Goal: Information Seeking & Learning: Understand process/instructions

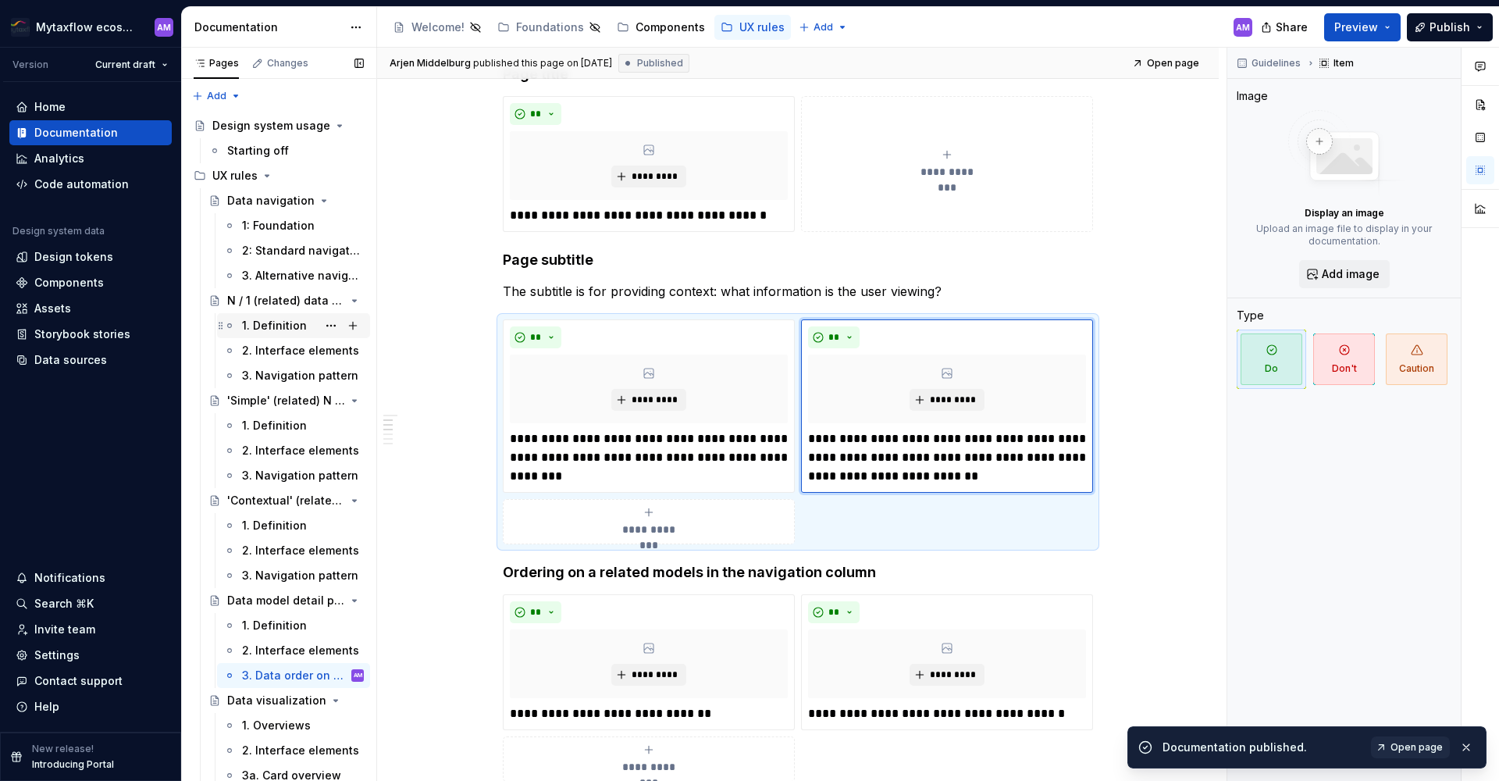
click at [274, 330] on div "1. Definition" at bounding box center [274, 326] width 65 height 16
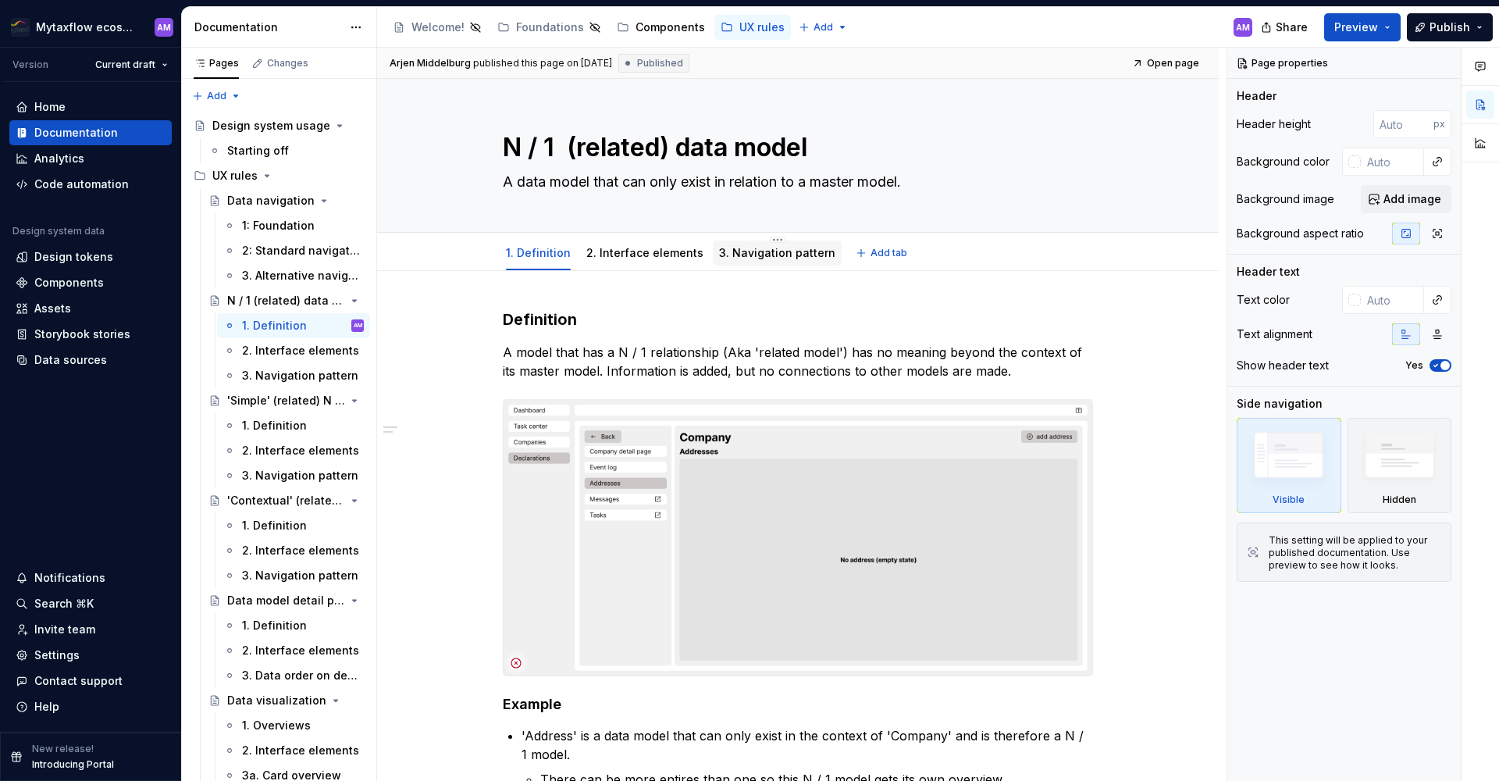
click at [745, 252] on link "3. Navigation pattern" at bounding box center [777, 252] width 116 height 13
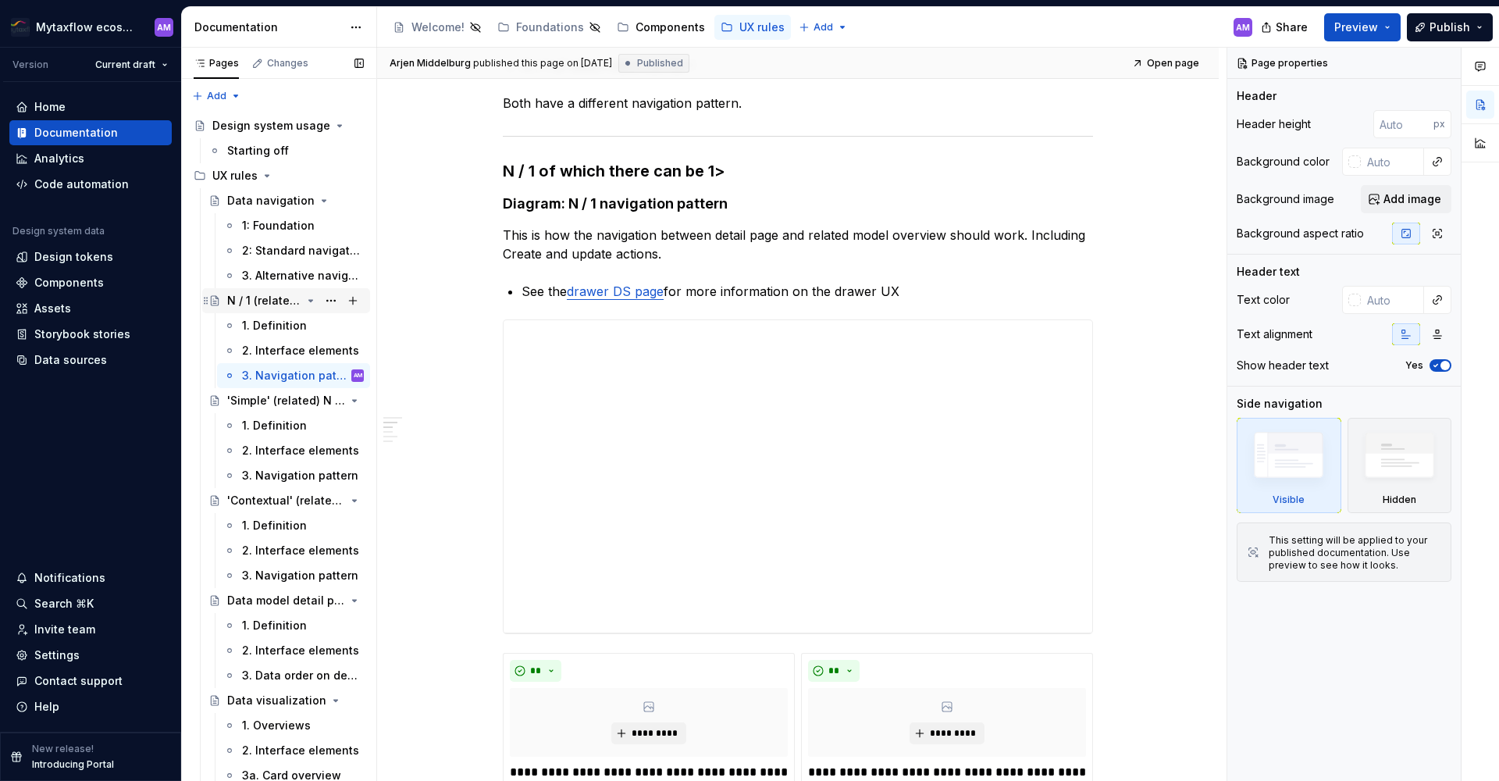
scroll to position [312, 0]
click at [261, 297] on div "N / 1 (related) data model" at bounding box center [264, 301] width 74 height 16
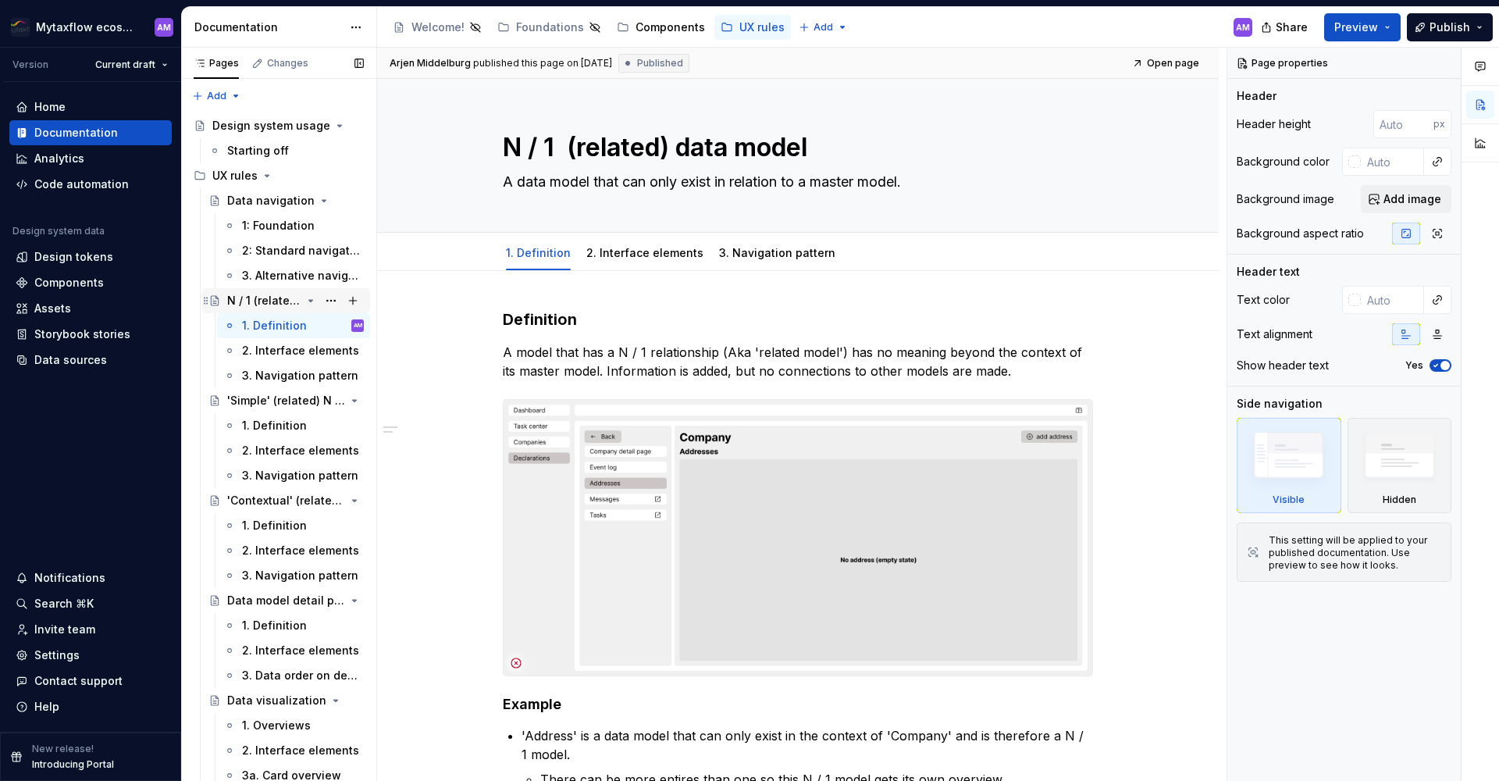
click at [271, 297] on div "N / 1 (related) data model" at bounding box center [264, 301] width 74 height 16
click at [261, 302] on div "N / 1 (related) data model" at bounding box center [264, 301] width 74 height 16
click at [1395, 29] on button "Preview" at bounding box center [1362, 27] width 76 height 28
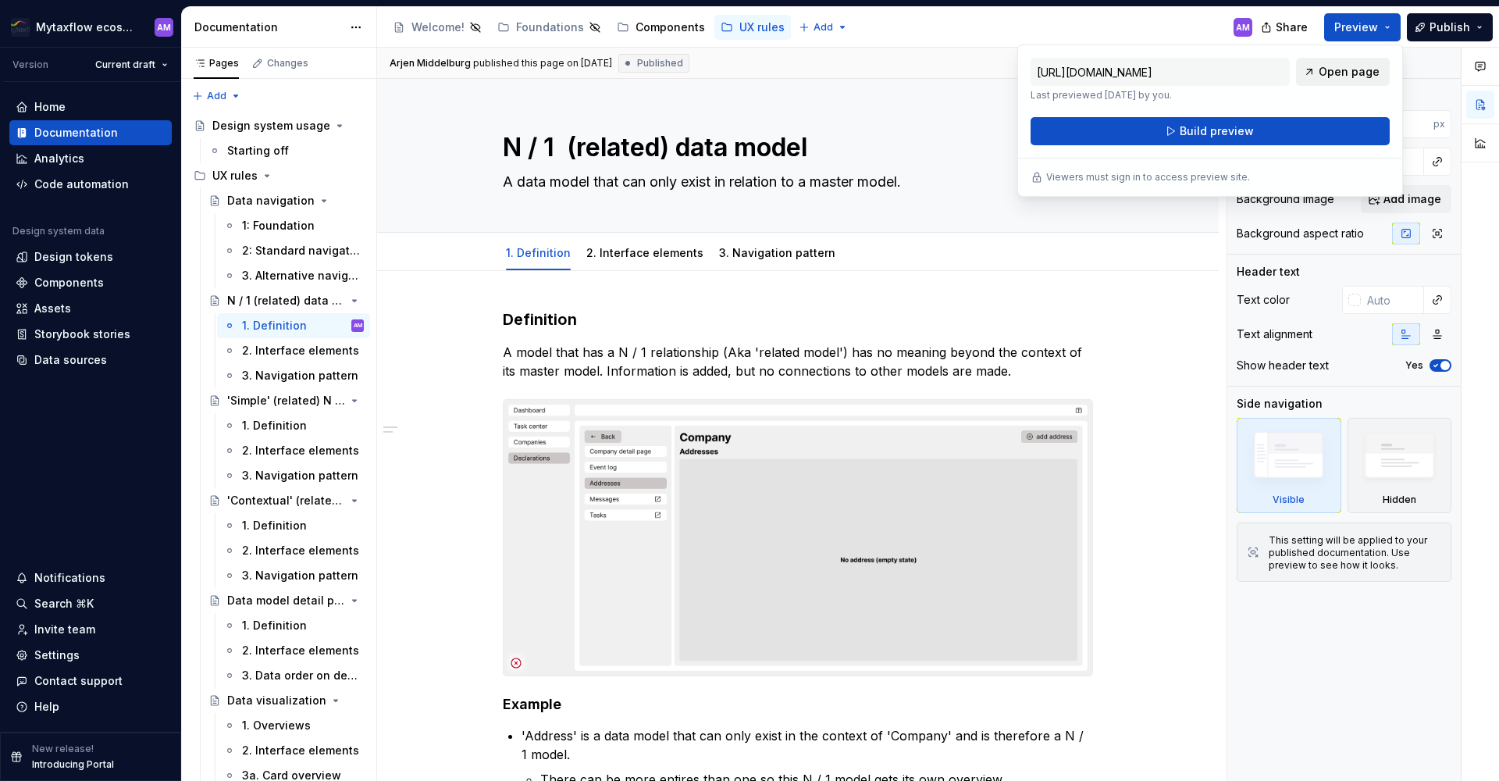
click at [1365, 67] on span "Open page" at bounding box center [1348, 72] width 61 height 16
click at [1086, 12] on div "Accessibility guide for tree Page tree. Navigate the tree with the arrow keys. …" at bounding box center [821, 27] width 888 height 41
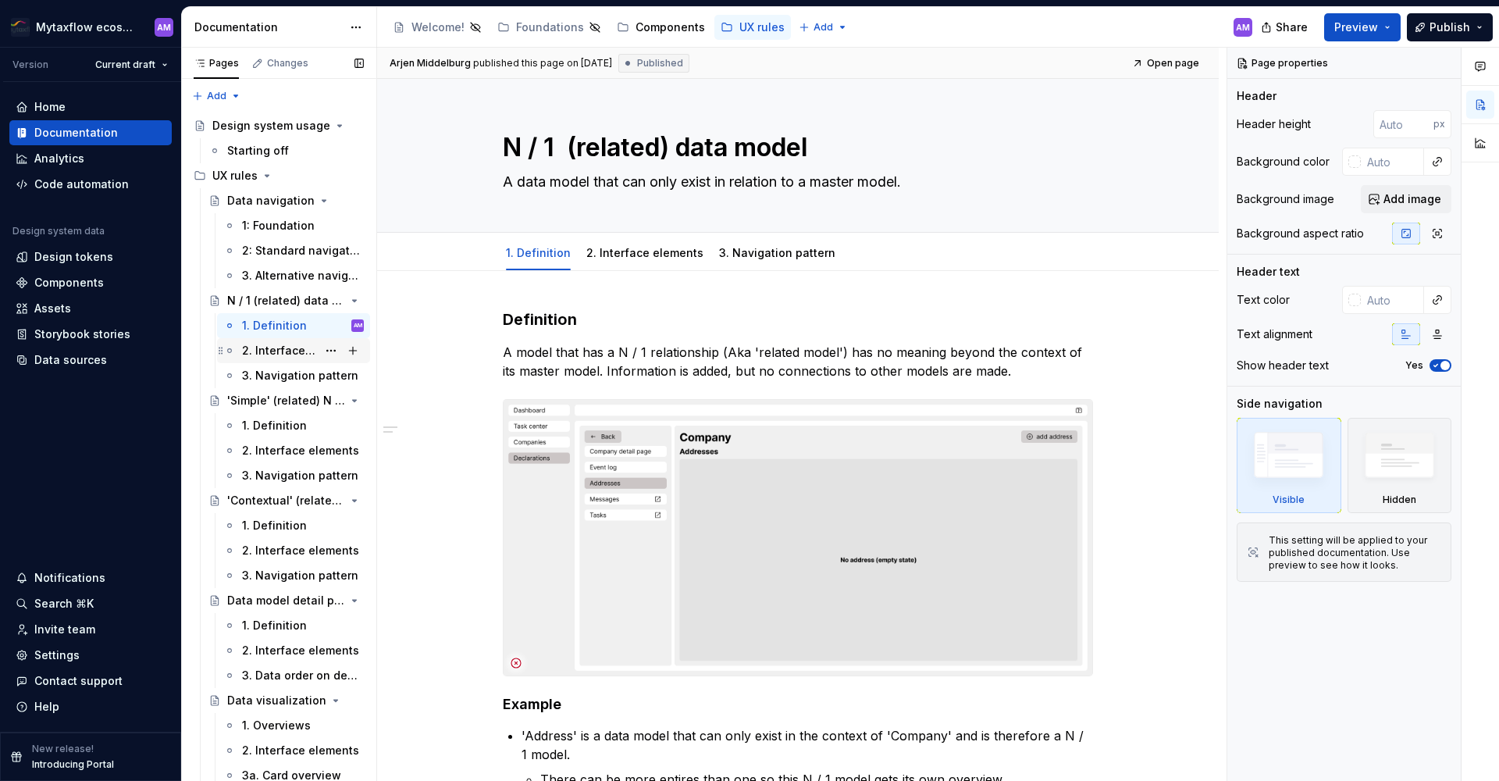
click at [289, 349] on div "2. Interface elements" at bounding box center [279, 351] width 75 height 16
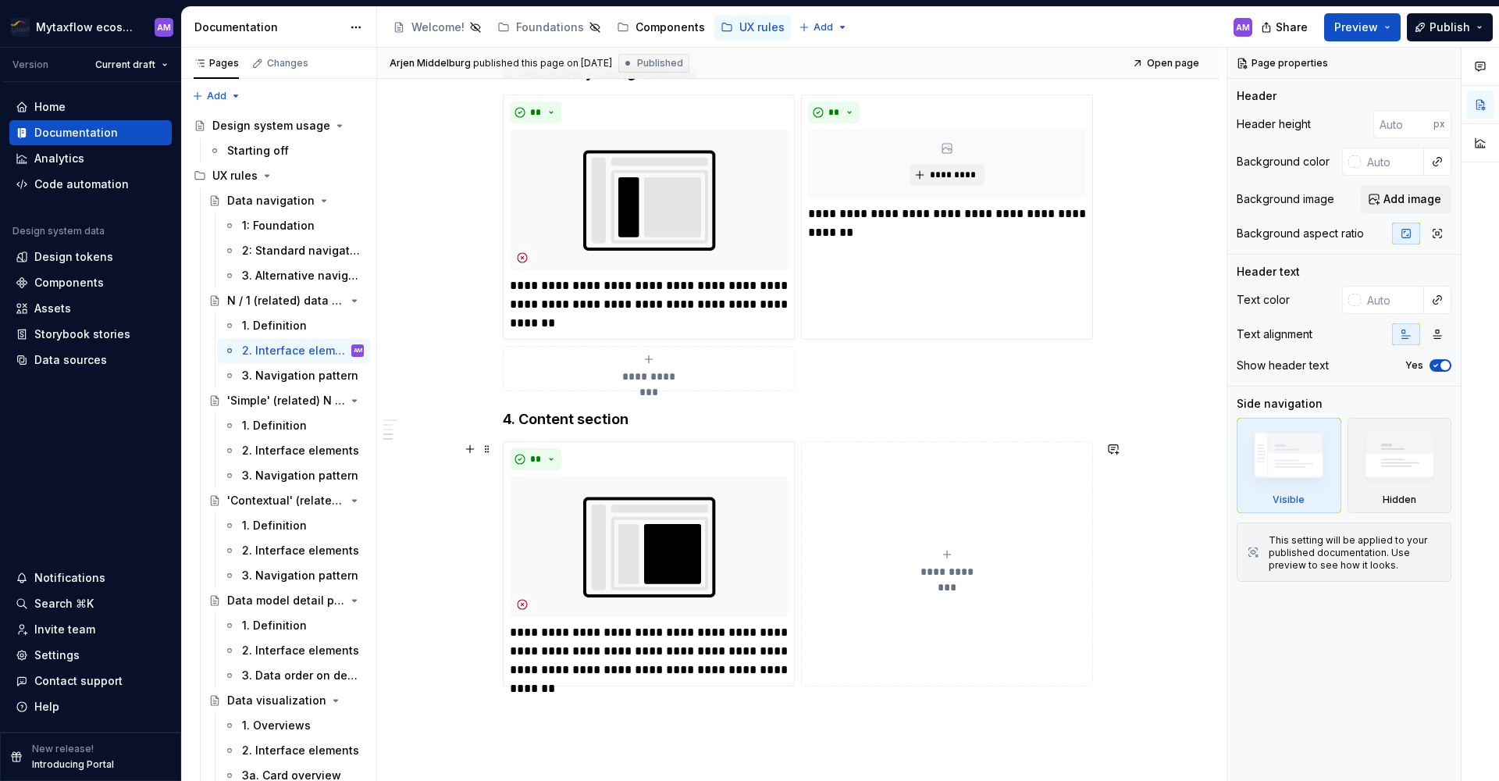
scroll to position [901, 0]
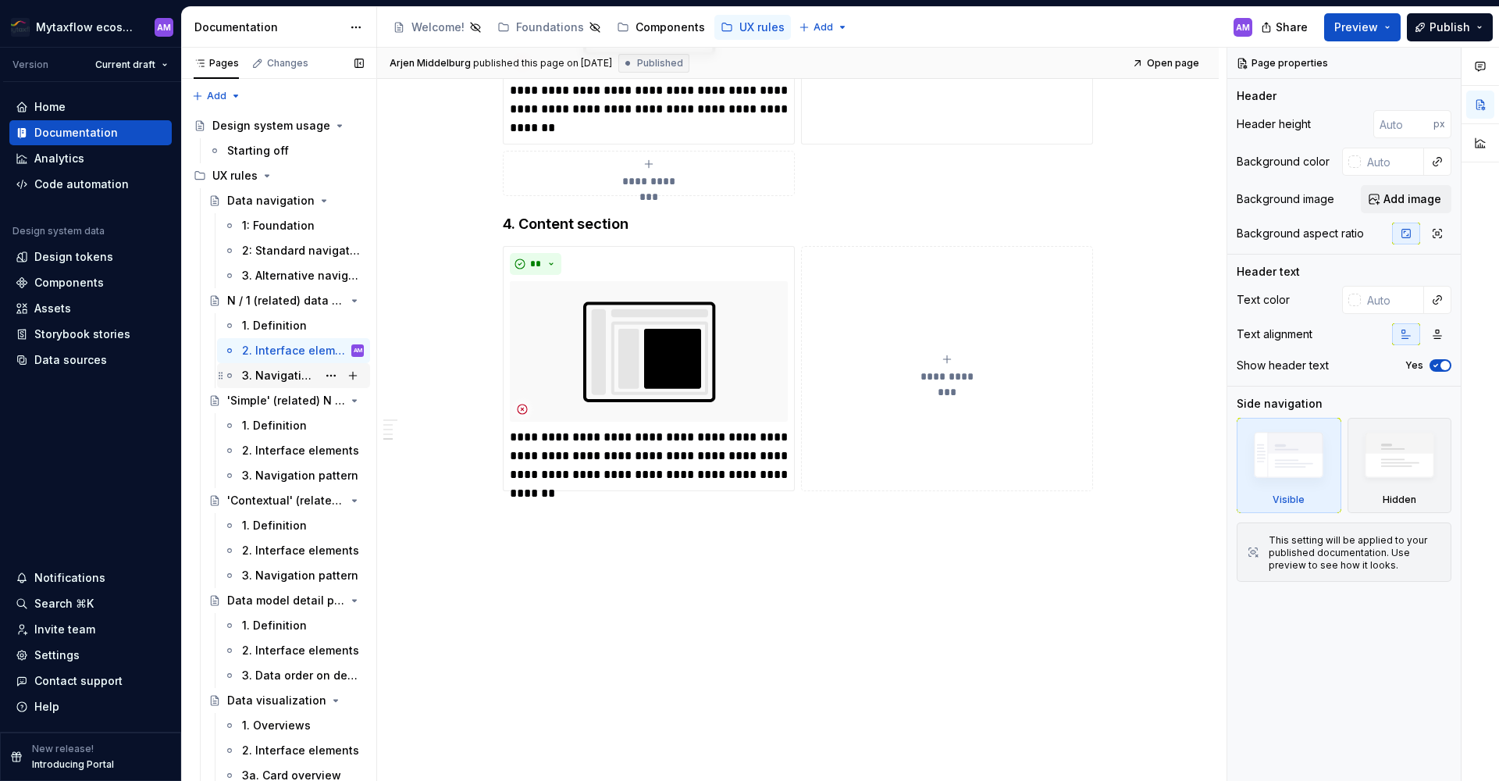
click at [253, 372] on div "3. Navigation pattern" at bounding box center [279, 376] width 75 height 16
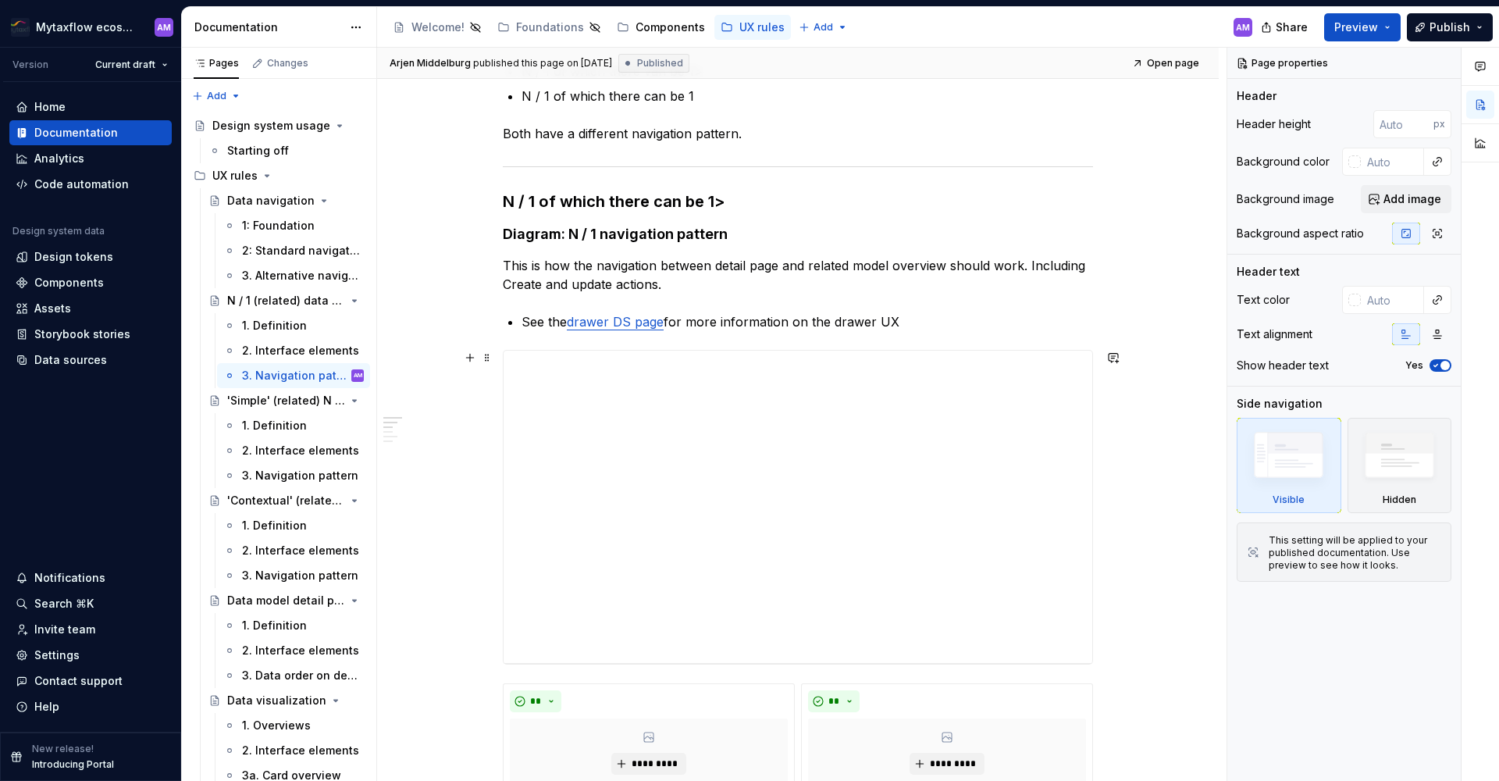
scroll to position [281, 0]
type textarea "*"
